Goal: Information Seeking & Learning: Learn about a topic

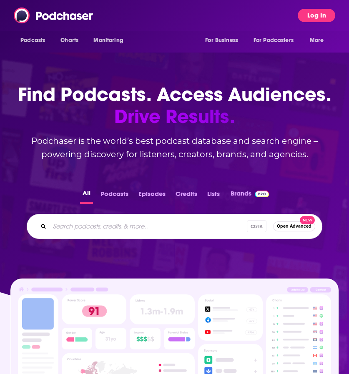
click at [326, 15] on button "Log In" at bounding box center [317, 15] width 38 height 13
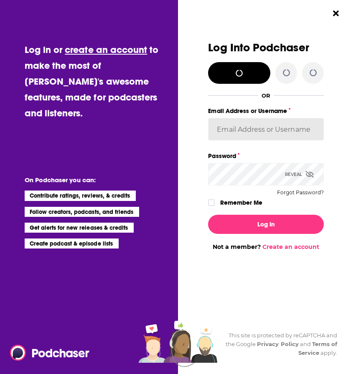
type input "maria.pina@adresultsmedia.com"
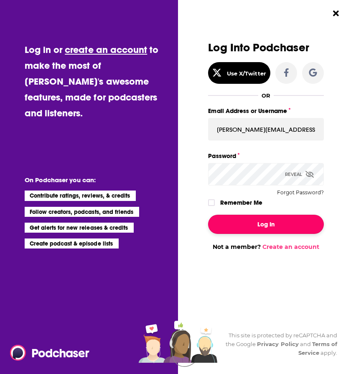
click at [265, 223] on button "Log In" at bounding box center [266, 224] width 116 height 19
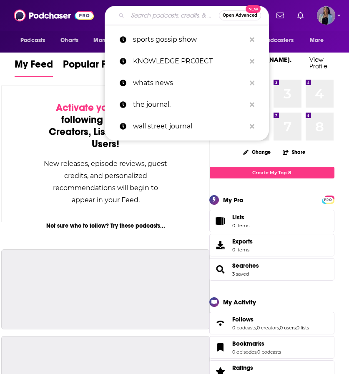
click at [145, 16] on input "Search podcasts, credits, & more..." at bounding box center [173, 15] width 91 height 13
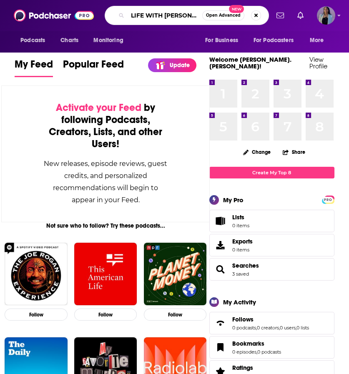
type input "LIFE WITH [PERSON_NAME]"
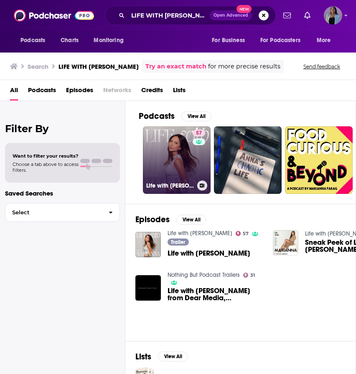
click at [190, 152] on link "57 Life with Marianna" at bounding box center [177, 160] width 68 height 68
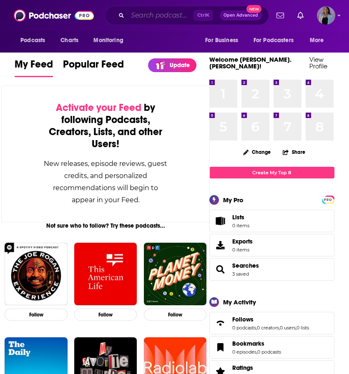
click at [162, 19] on input "Search podcasts, credits, & more..." at bounding box center [161, 15] width 66 height 13
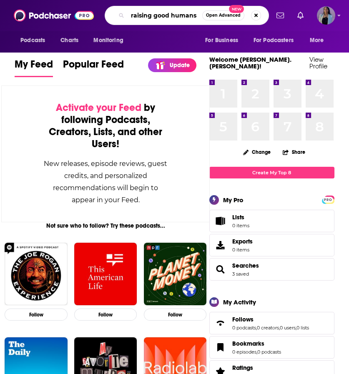
type input "raising good humans"
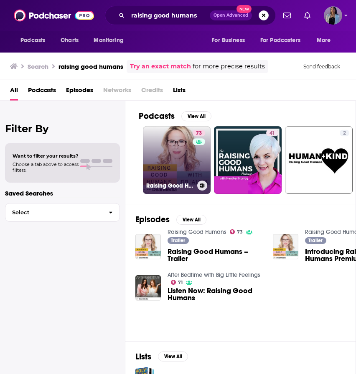
click at [164, 154] on link "73 Raising Good Humans" at bounding box center [177, 160] width 68 height 68
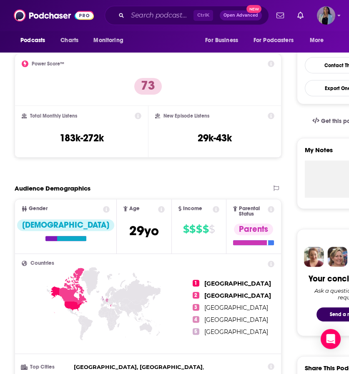
scroll to position [195, 0]
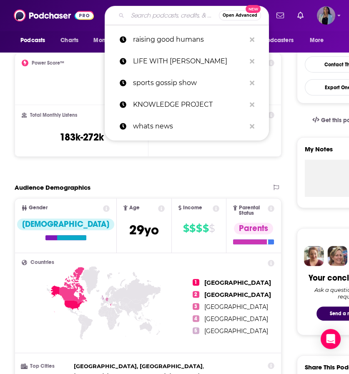
click at [140, 18] on input "Search podcasts, credits, & more..." at bounding box center [173, 15] width 91 height 13
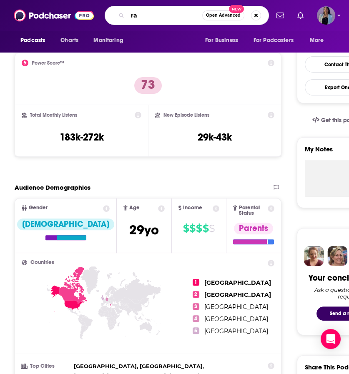
type input "r"
type input "art of being well"
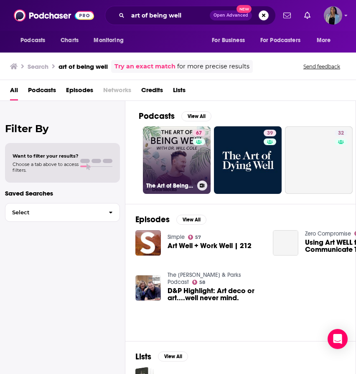
click at [185, 146] on link "67 The Art of Being Well" at bounding box center [177, 160] width 68 height 68
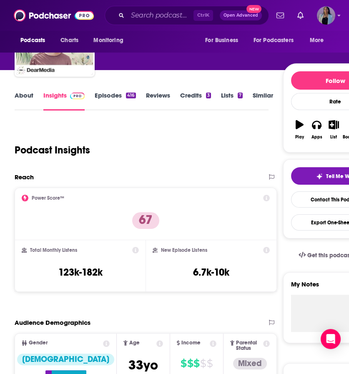
scroll to position [89, 0]
